Goal: Find specific page/section: Find specific page/section

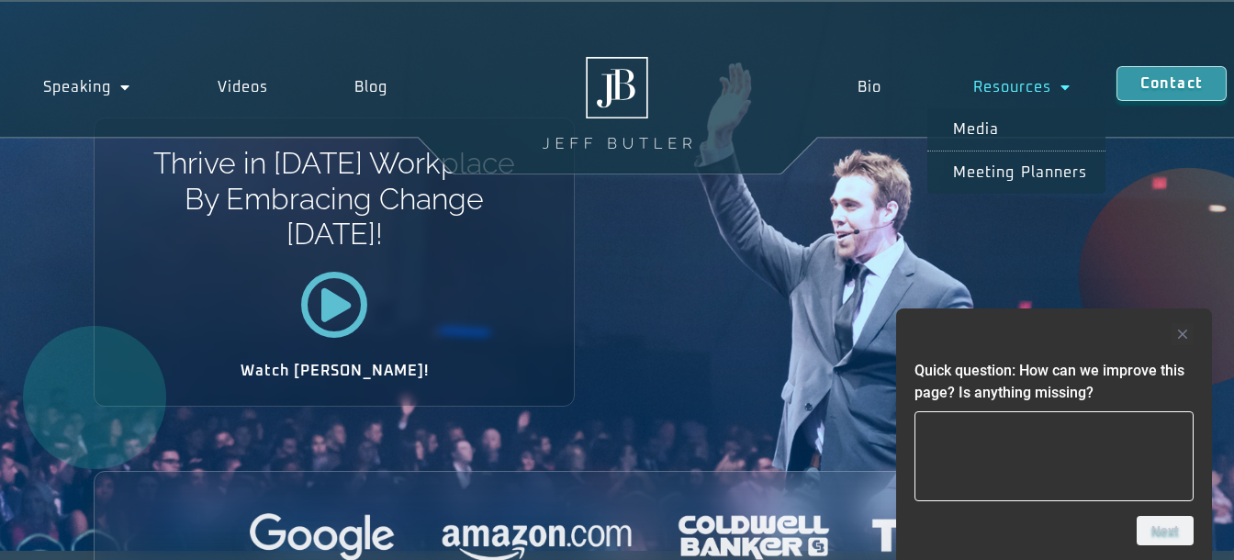
click at [993, 87] on link "Resources" at bounding box center [1022, 87] width 189 height 42
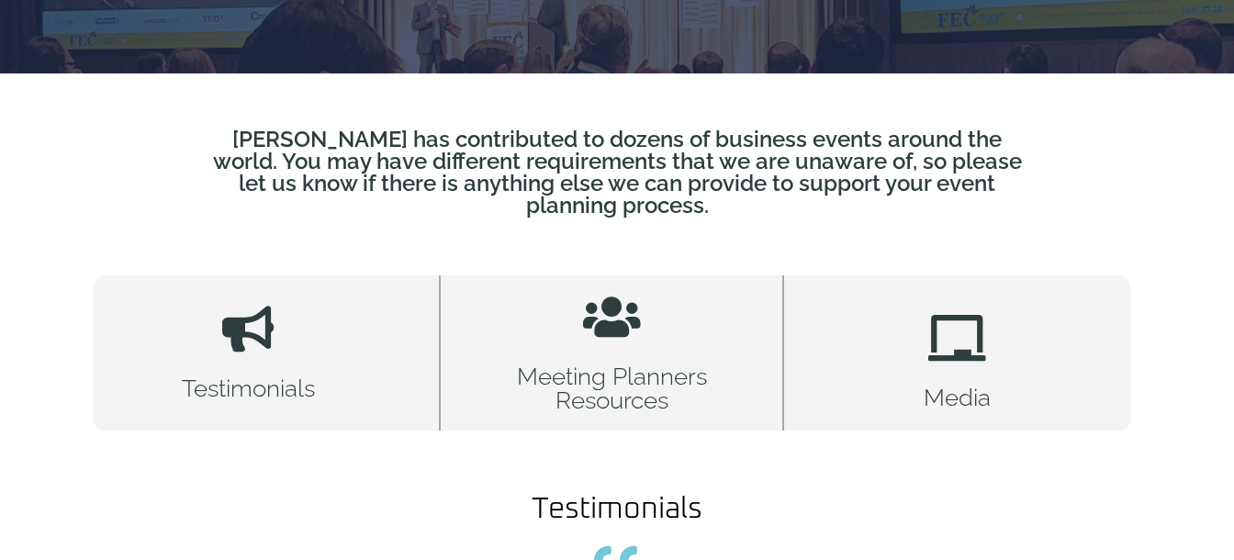
scroll to position [482, 0]
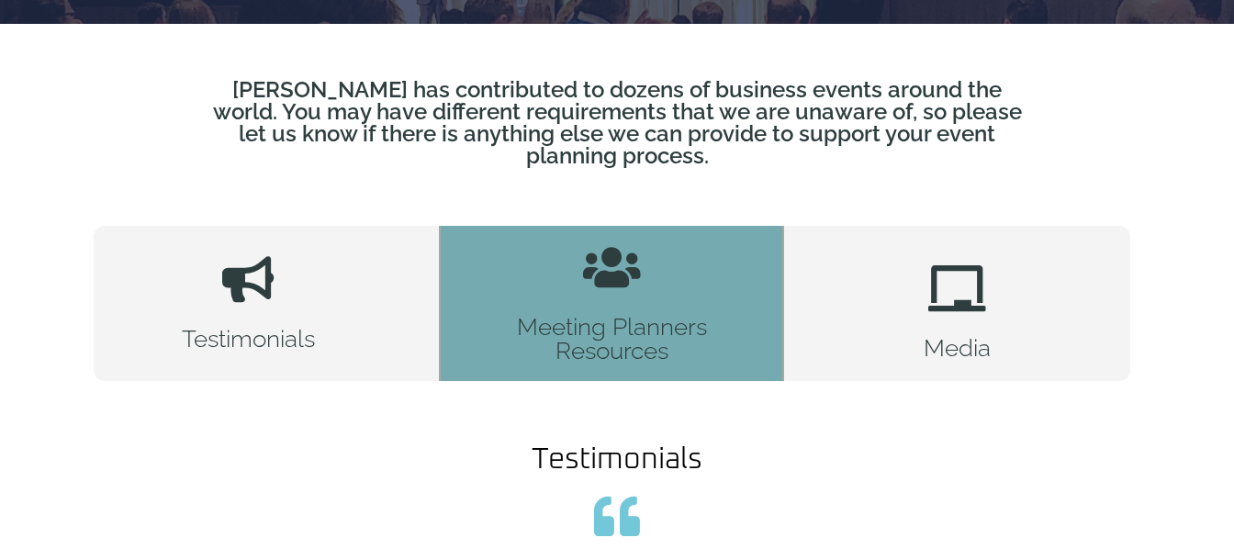
click at [570, 315] on h2 "Meeting Planners Resources" at bounding box center [611, 339] width 213 height 48
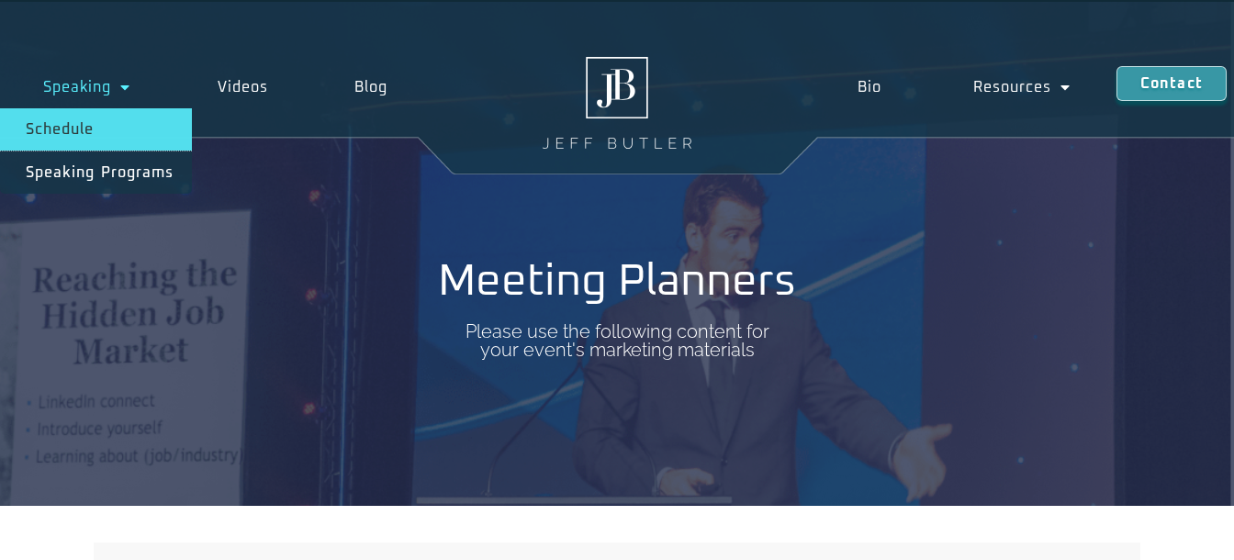
click at [82, 125] on link "Schedule" at bounding box center [96, 129] width 192 height 42
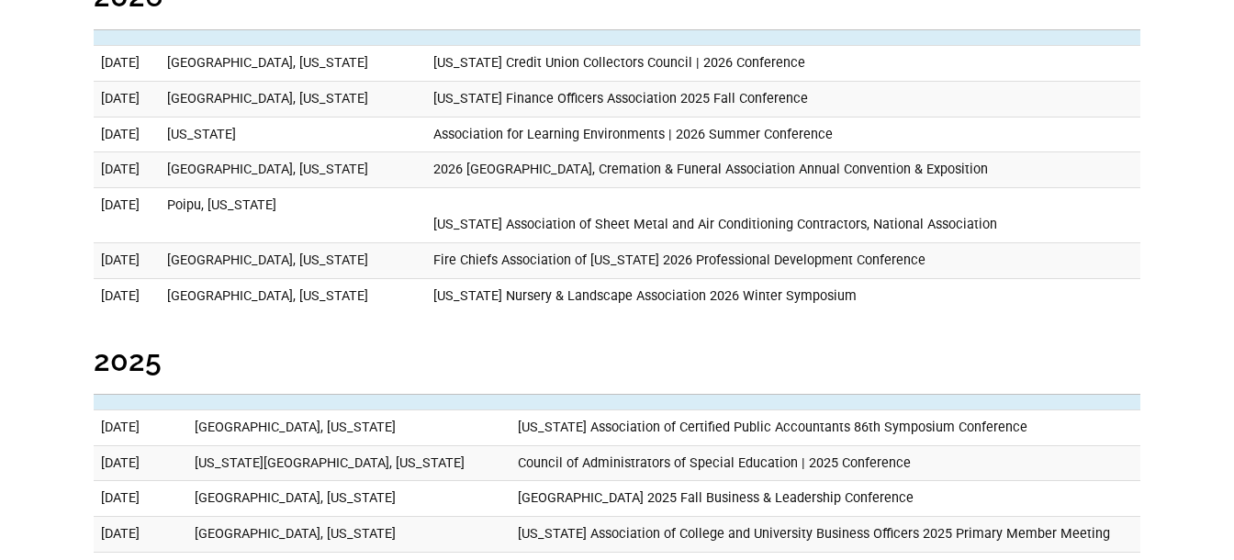
scroll to position [482, 0]
